Goal: Task Accomplishment & Management: Manage account settings

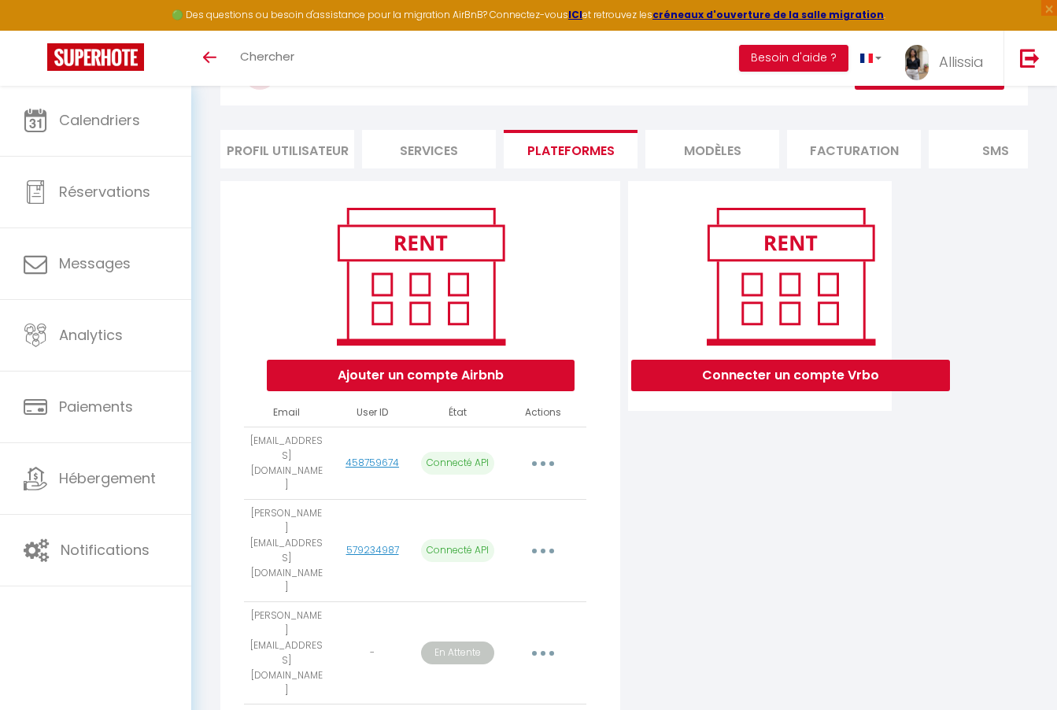
scroll to position [83, 0]
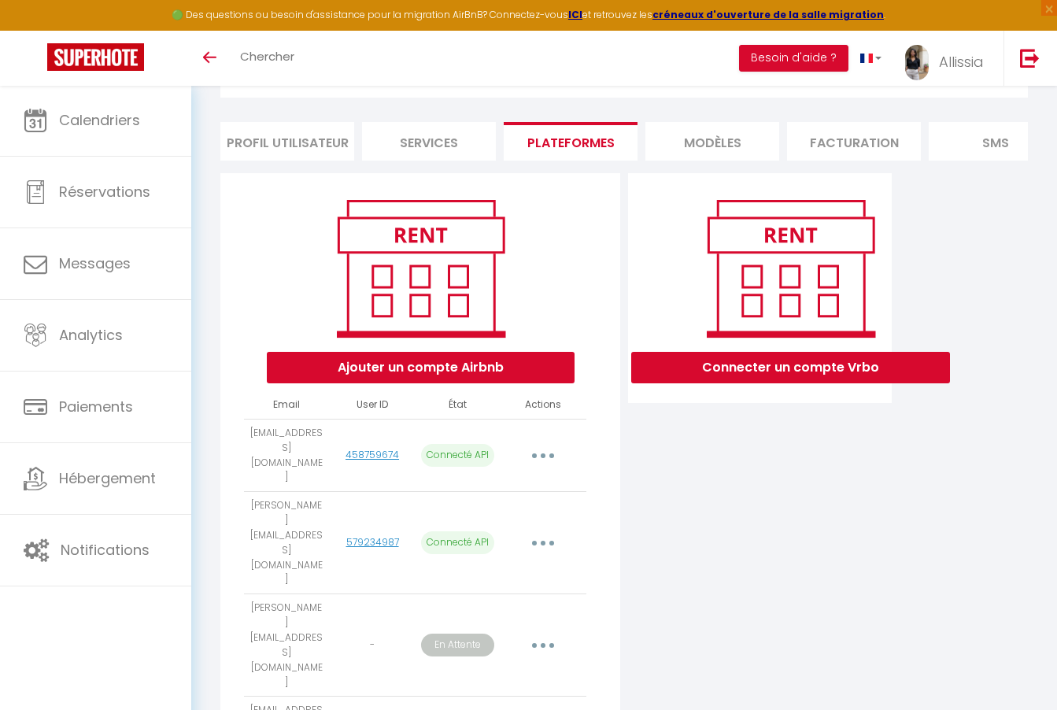
click at [540, 633] on button "button" at bounding box center [543, 645] width 44 height 25
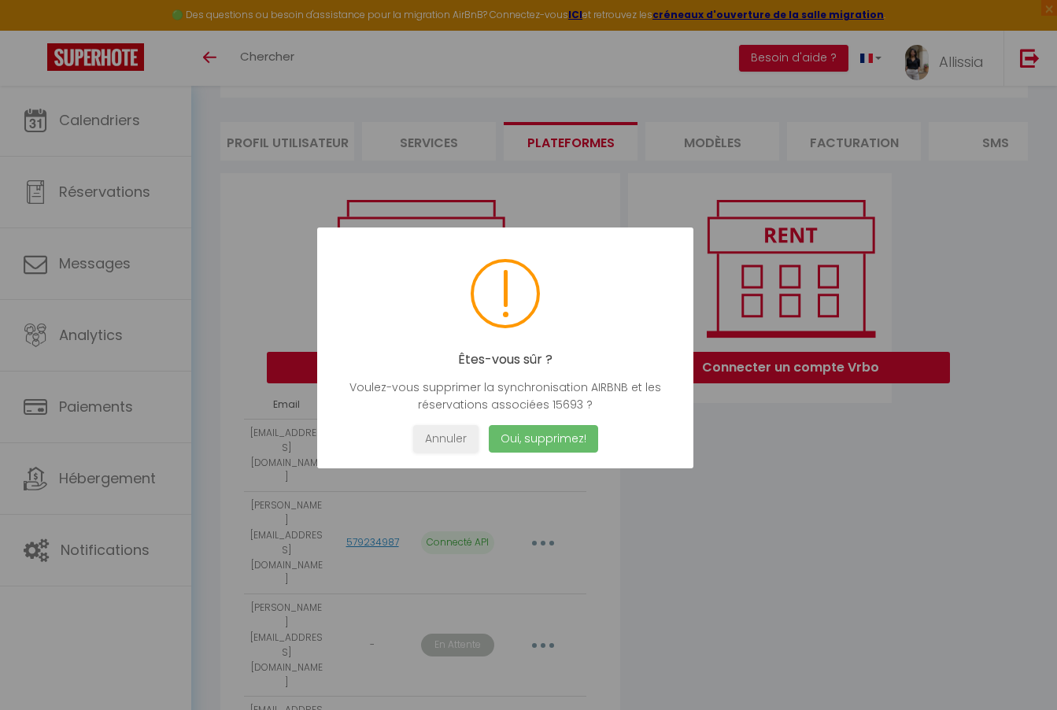
click at [568, 443] on button "Oui, supprimez!" at bounding box center [542, 439] width 109 height 28
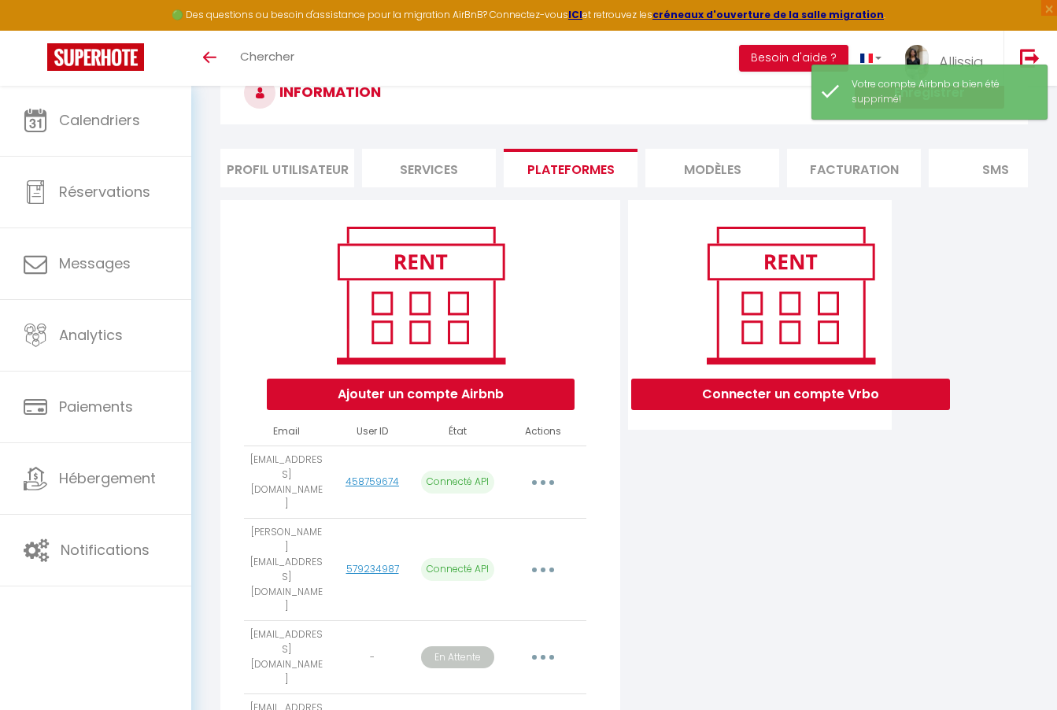
scroll to position [43, 0]
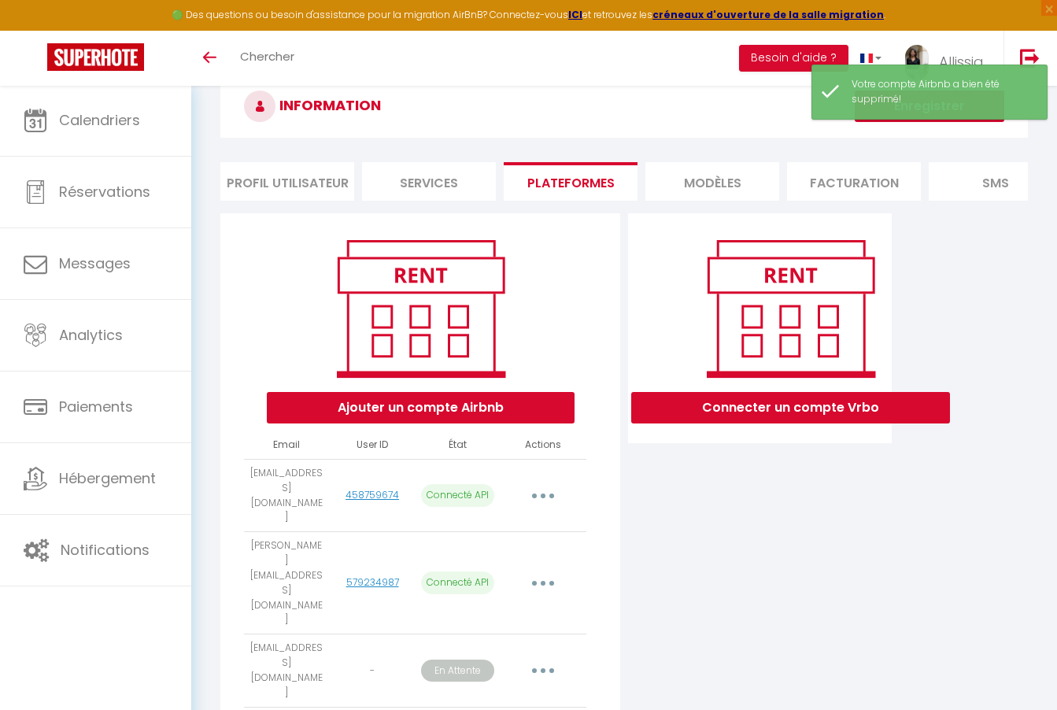
click at [486, 401] on button "Ajouter un compte Airbnb" at bounding box center [421, 407] width 308 height 31
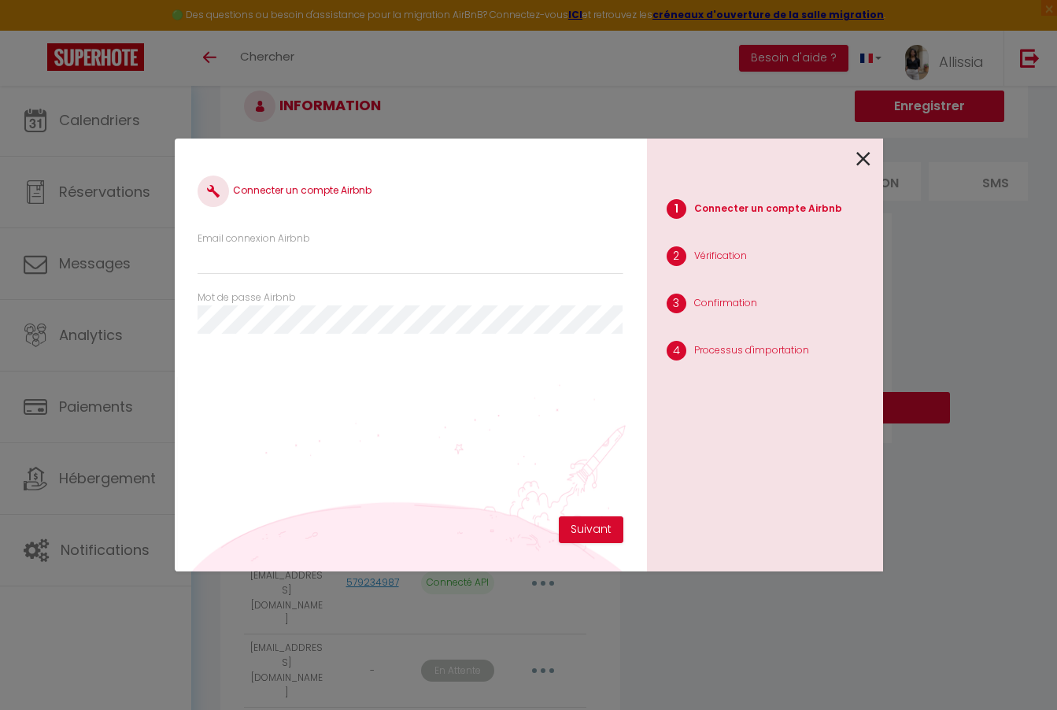
click at [865, 154] on icon at bounding box center [863, 159] width 14 height 24
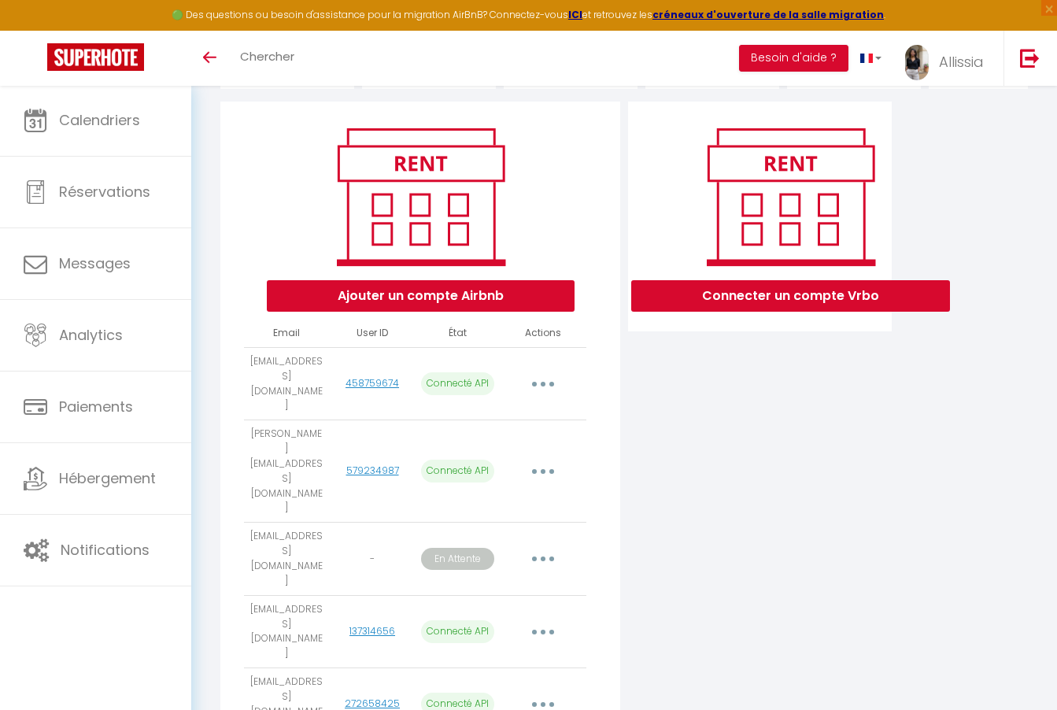
scroll to position [76, 0]
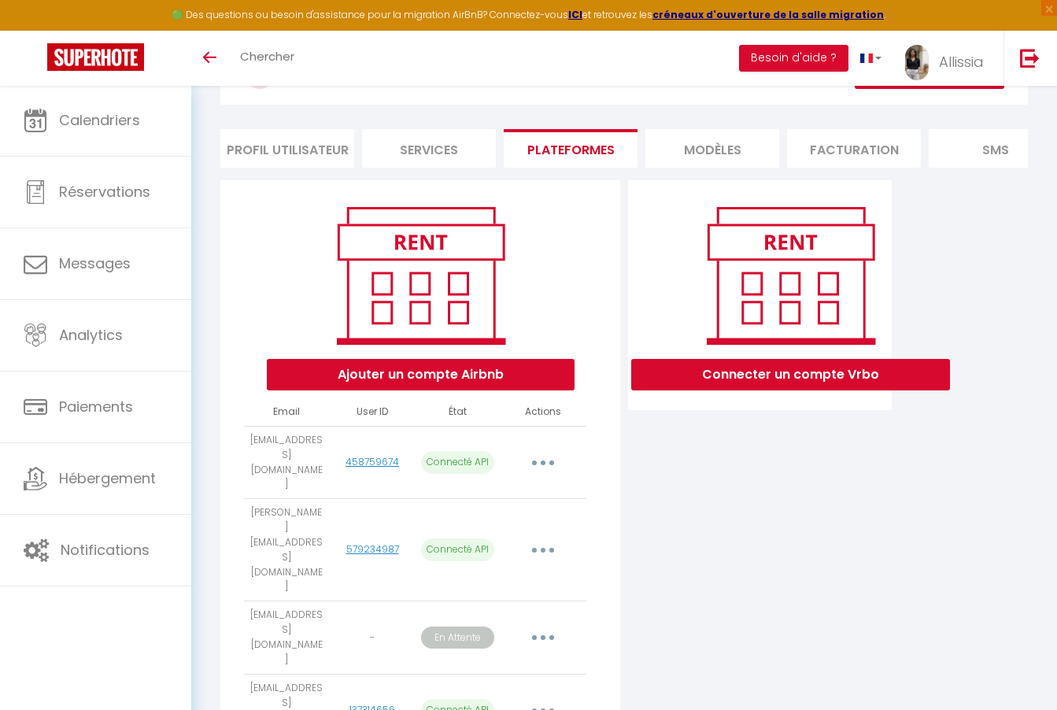
click at [539, 376] on button "Ajouter un compte Airbnb" at bounding box center [421, 374] width 308 height 31
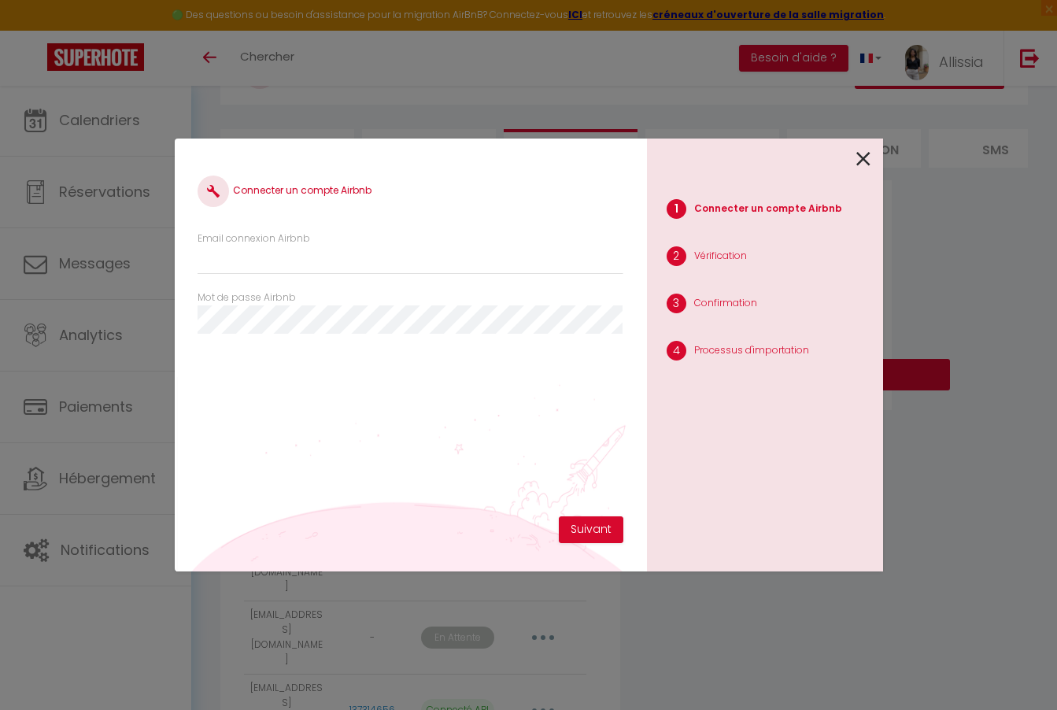
click at [867, 160] on icon at bounding box center [863, 159] width 14 height 24
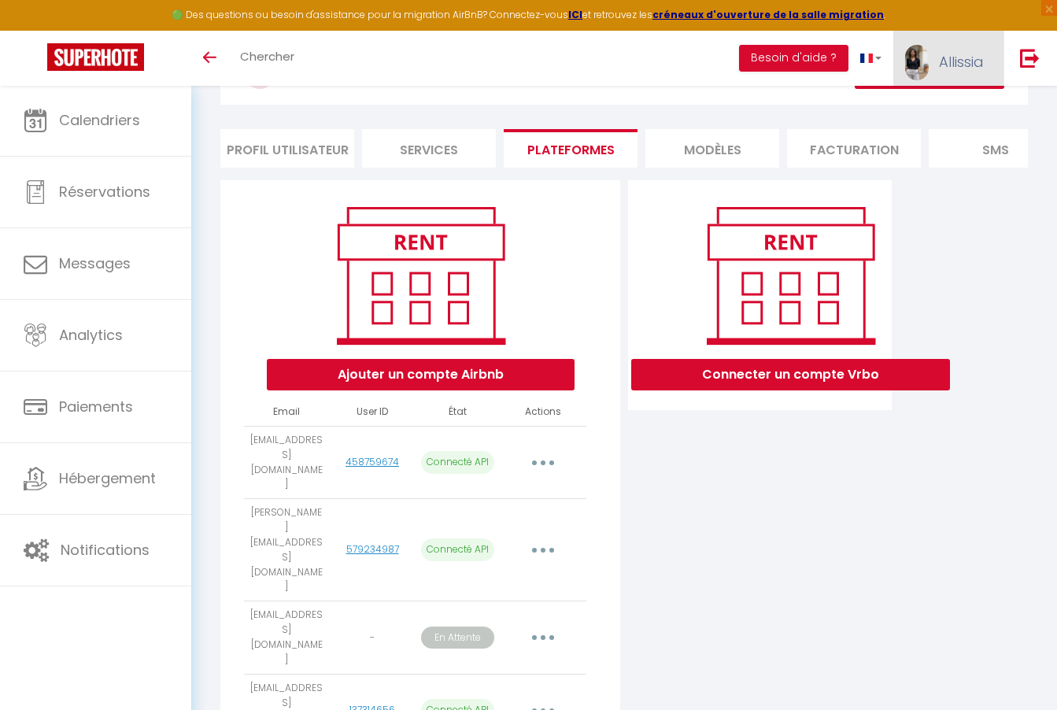
click at [978, 58] on span "Allissia" at bounding box center [961, 62] width 45 height 20
click at [936, 109] on link "Paramètres" at bounding box center [940, 109] width 117 height 27
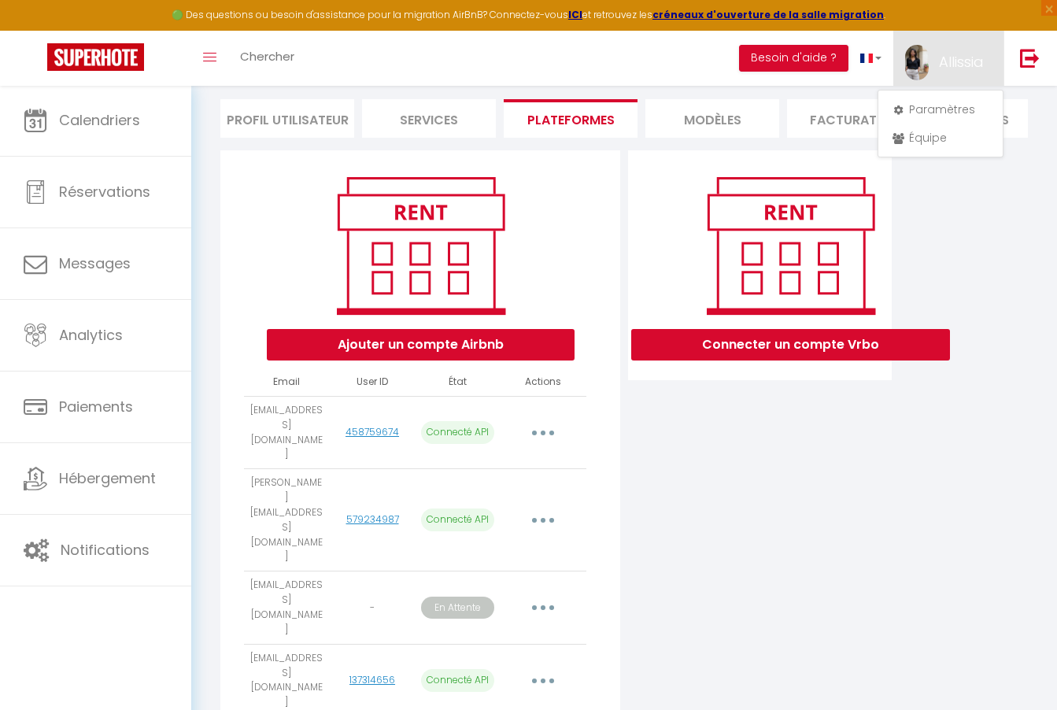
scroll to position [112, 0]
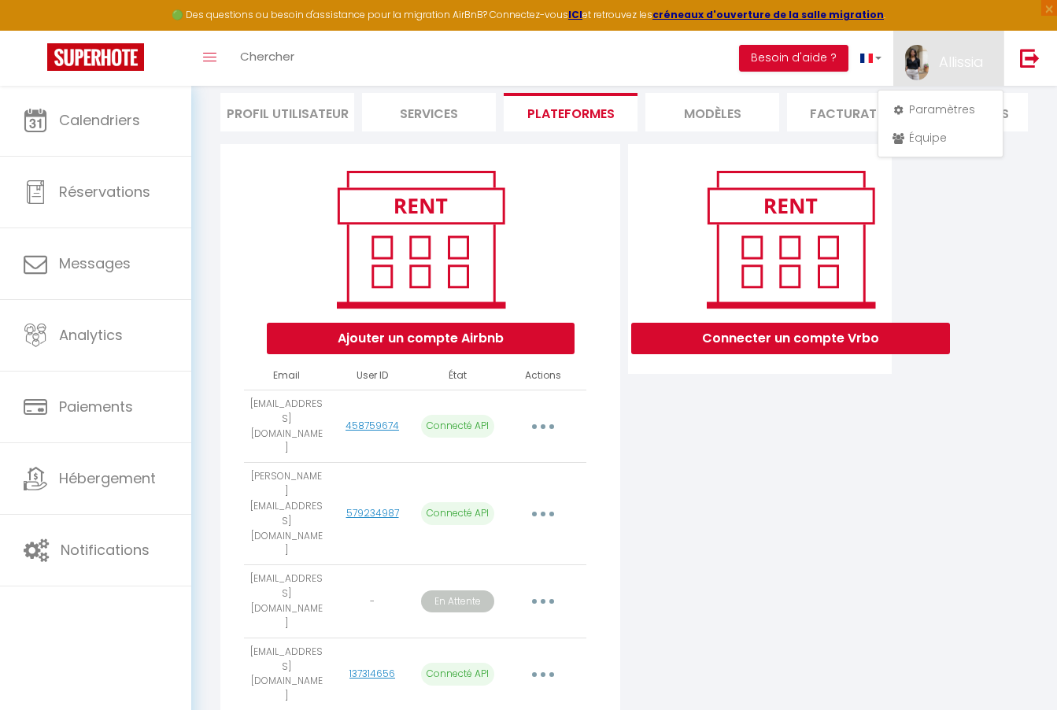
click at [530, 331] on button "Ajouter un compte Airbnb" at bounding box center [421, 338] width 308 height 31
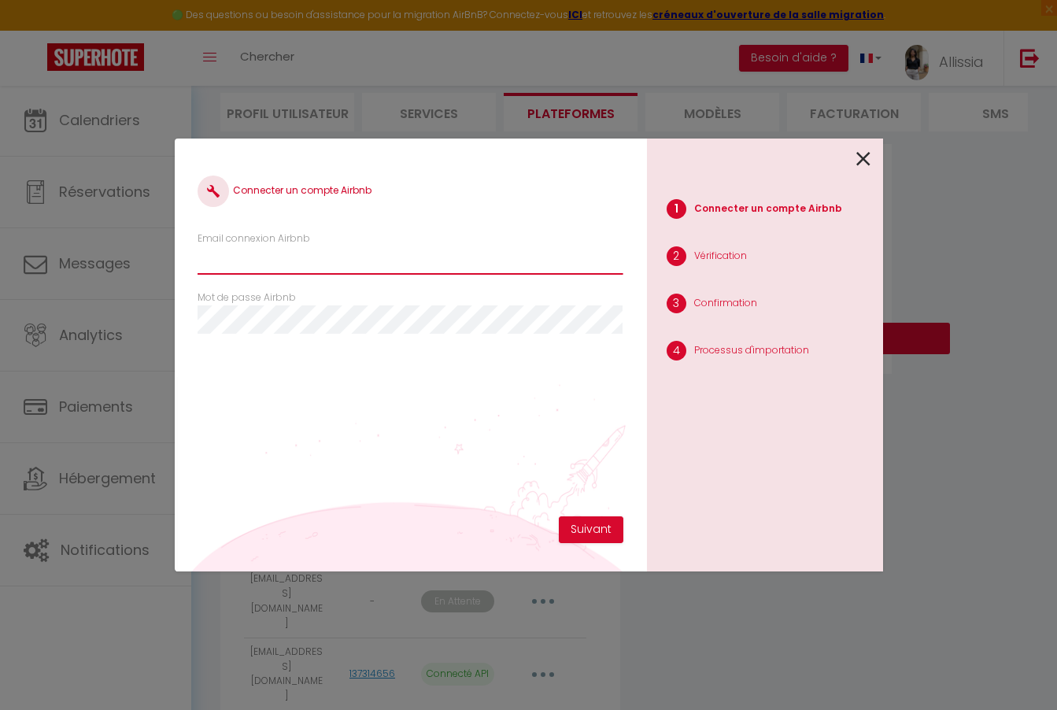
click at [502, 251] on input "Email connexion Airbnb" at bounding box center [410, 260] width 425 height 28
click at [866, 158] on icon at bounding box center [863, 159] width 14 height 24
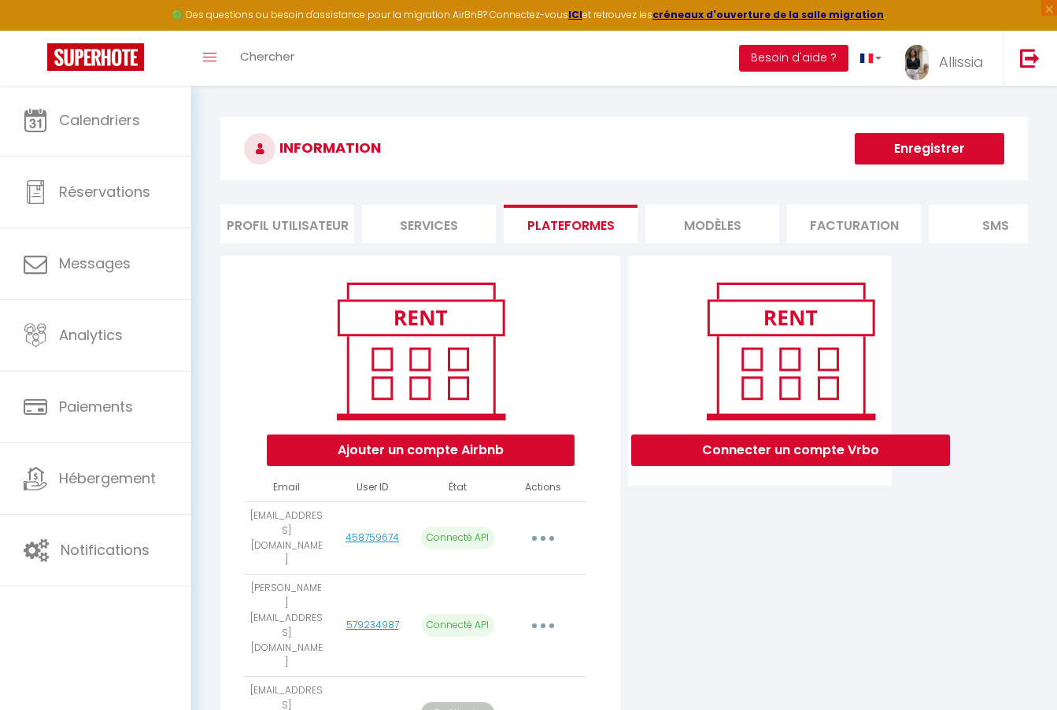
scroll to position [0, 0]
click at [934, 151] on button "Enregistrer" at bounding box center [930, 148] width 150 height 31
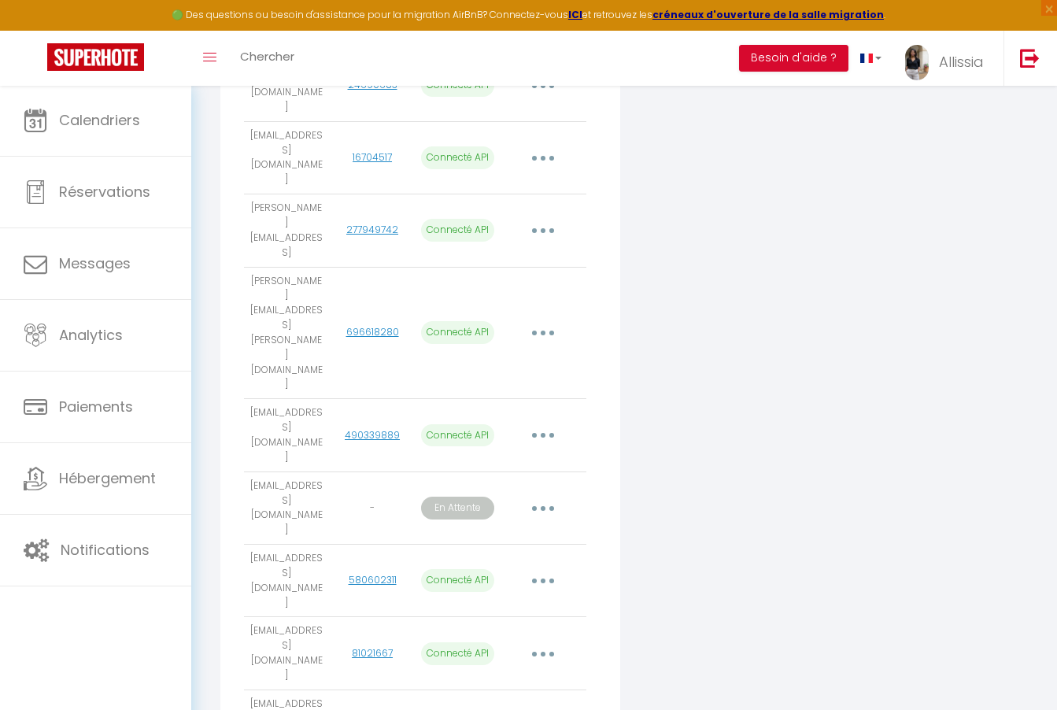
scroll to position [1414, 0]
click at [627, 514] on div "Ajouter un compte Airbnb Email User ID État Actions [EMAIL_ADDRESS][DOMAIN_NAME…" at bounding box center [624, 339] width 816 height 2994
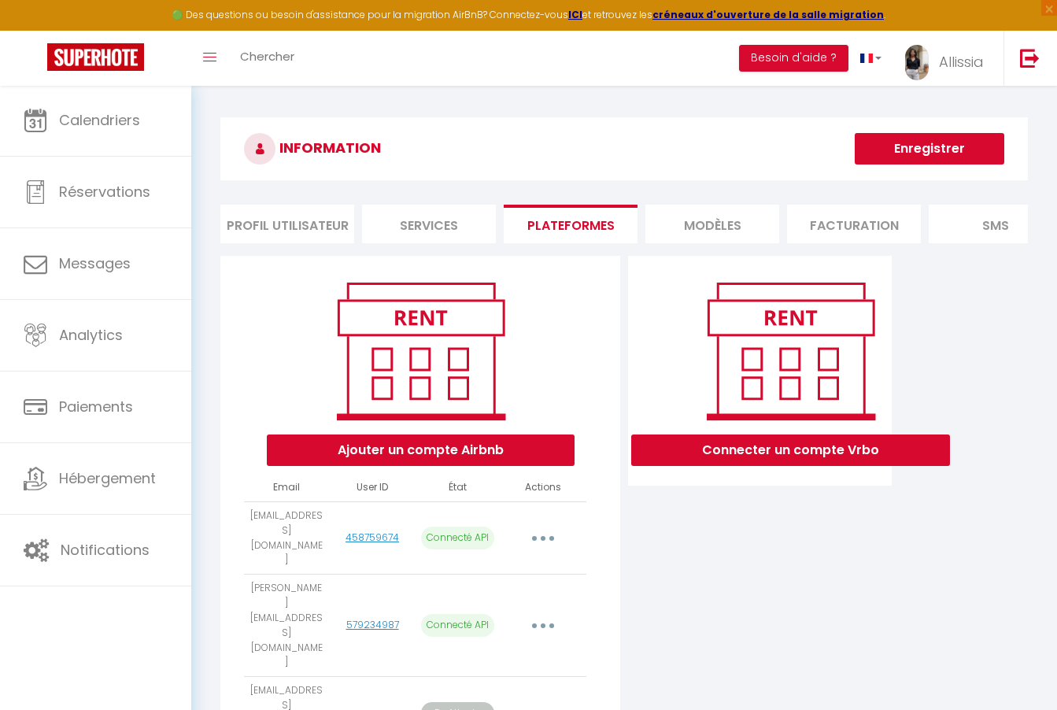
scroll to position [0, 0]
